Goal: Information Seeking & Learning: Compare options

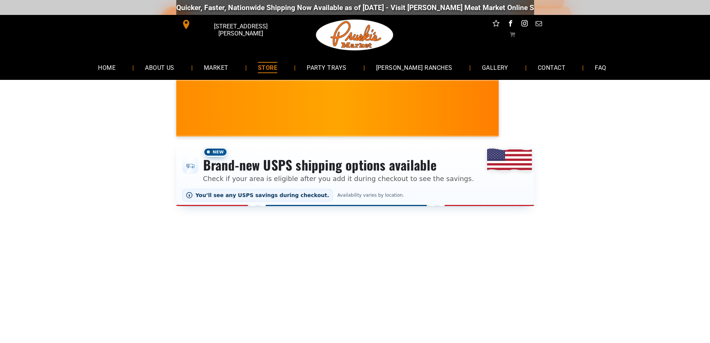
scroll to position [186, 0]
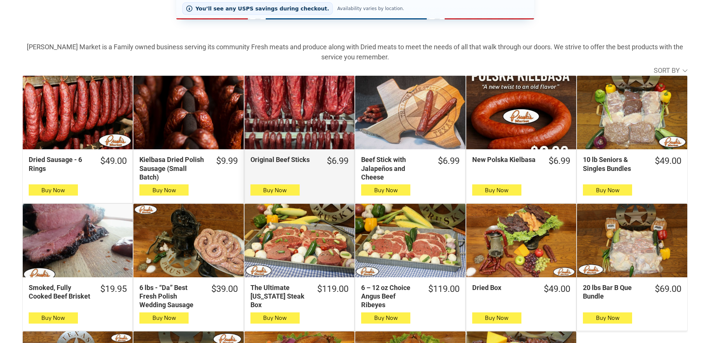
click at [298, 110] on div "Original Beef Sticks" at bounding box center [300, 112] width 110 height 73
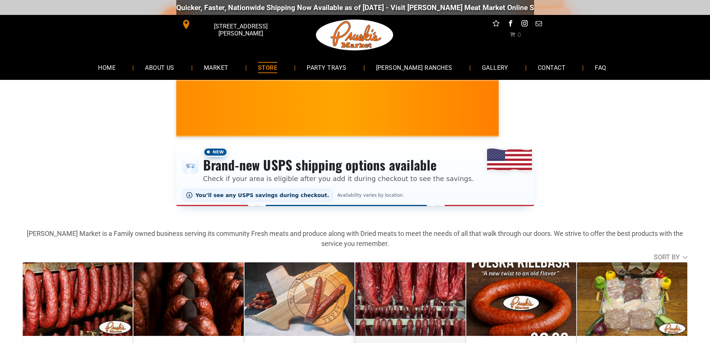
click at [419, 295] on div "Beef Stick with Jalapeños and Cheese" at bounding box center [410, 298] width 110 height 73
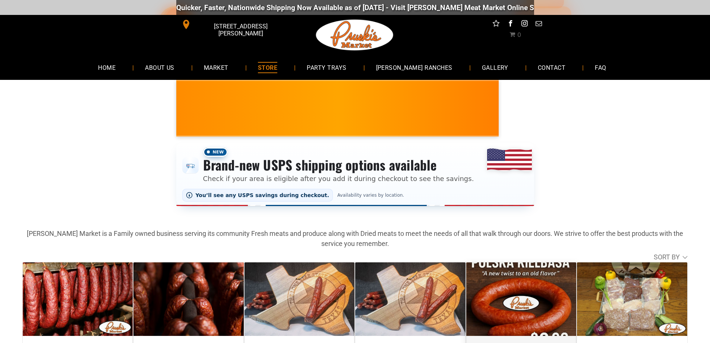
click at [504, 274] on div "New Polska Kielbasa" at bounding box center [522, 298] width 110 height 73
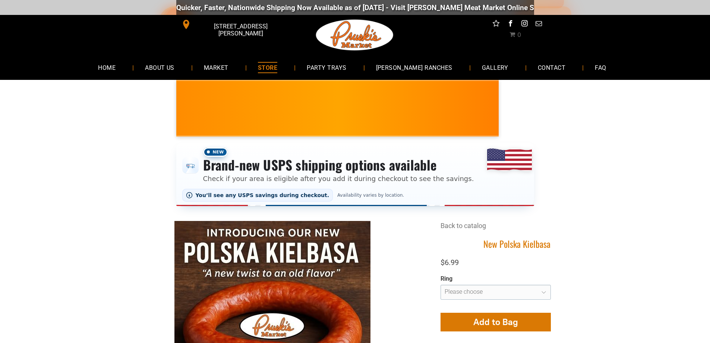
click at [277, 67] on span "STORE" at bounding box center [267, 67] width 19 height 11
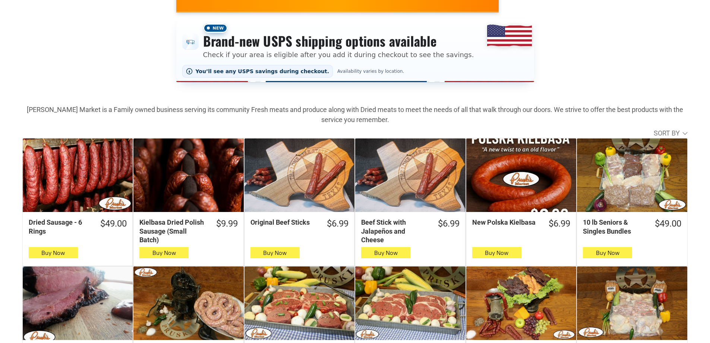
scroll to position [112, 0]
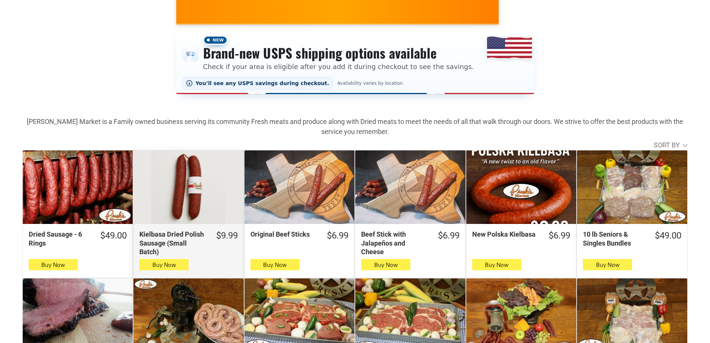
click at [166, 187] on div "Kielbasa Dried Polish Sausage (Small Batch)" at bounding box center [188, 186] width 110 height 73
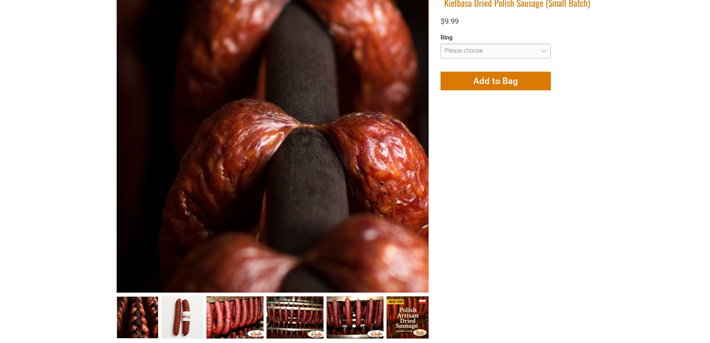
scroll to position [298, 0]
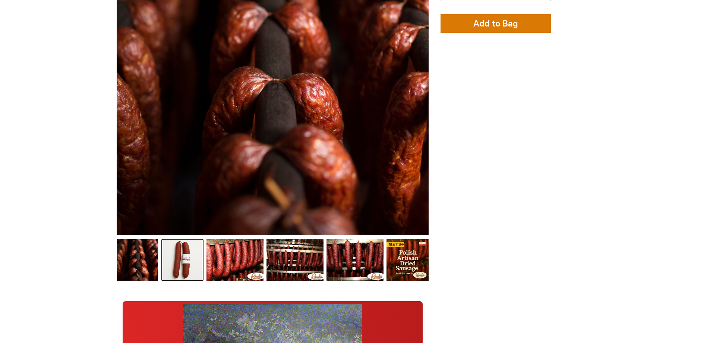
click at [180, 263] on link "Kielbasa Dried Polish Sausage (Small Batch) 1" at bounding box center [182, 260] width 42 height 42
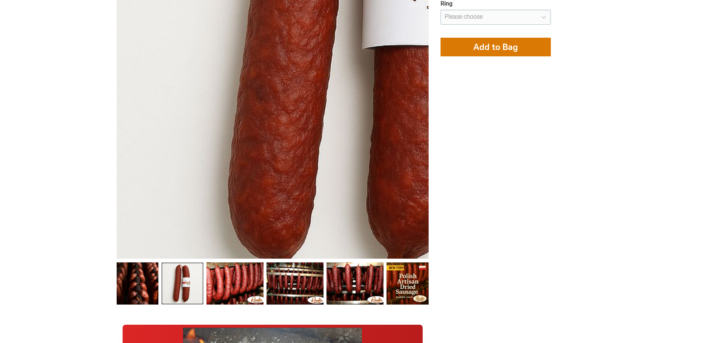
scroll to position [336, 0]
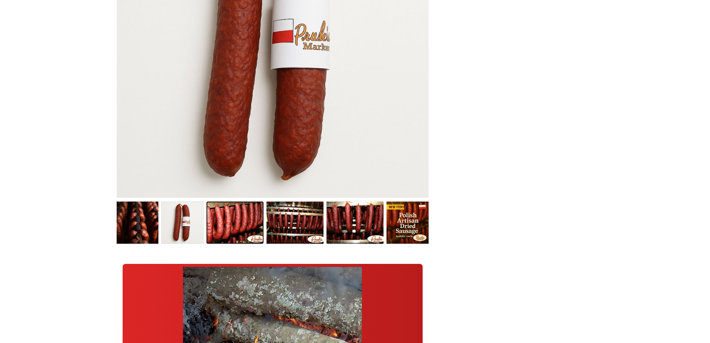
click at [229, 233] on link "Kielbasa Dried Polish Sausage (Small Batch) 2" at bounding box center [235, 222] width 57 height 42
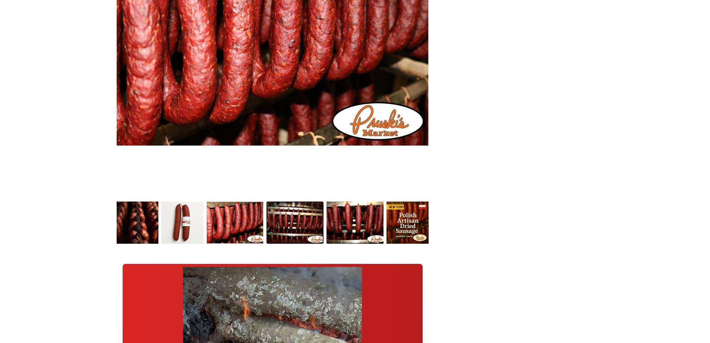
click at [283, 230] on link "Dried Sausage 002 3" at bounding box center [295, 222] width 57 height 42
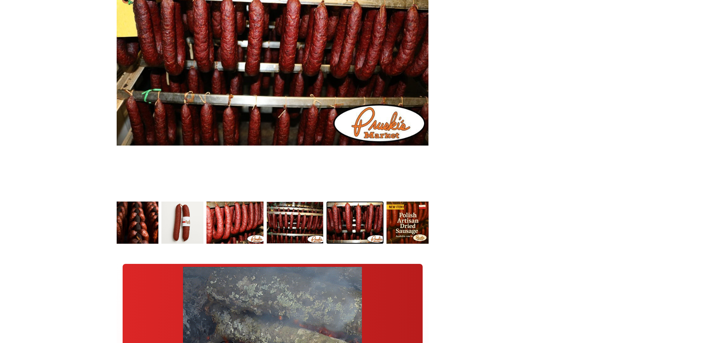
click at [332, 226] on link "Dried Sausage 003 4" at bounding box center [355, 222] width 57 height 42
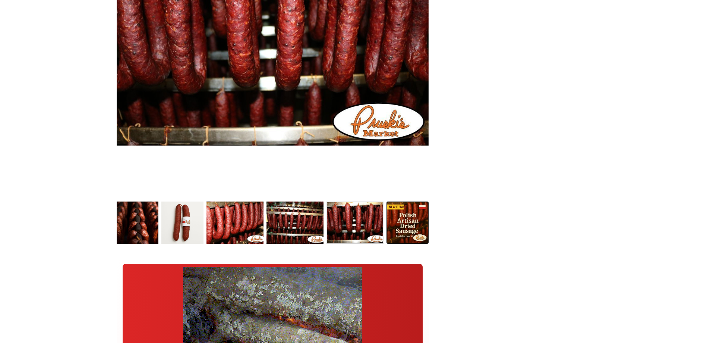
click at [397, 224] on link "Kielbasa Dried Polish Sausage (Small Batch) 5" at bounding box center [408, 222] width 42 height 42
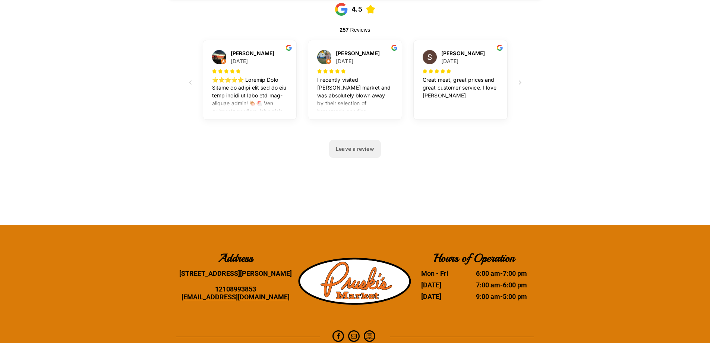
scroll to position [2891, 0]
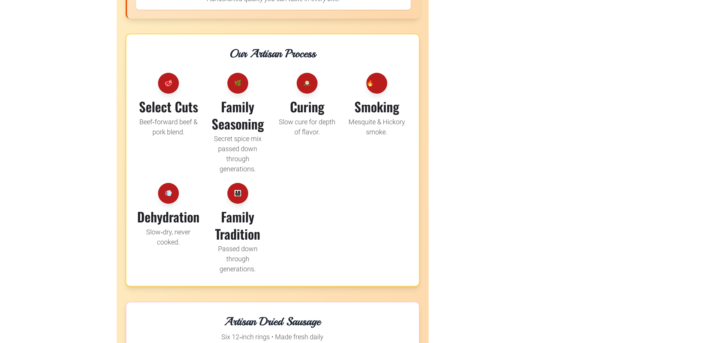
scroll to position [1342, 0]
